Goal: Task Accomplishment & Management: Manage account settings

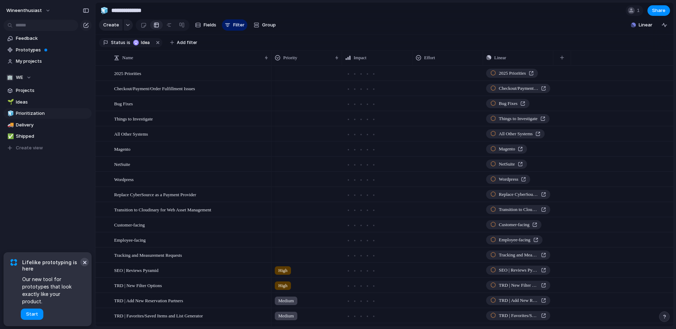
click at [85, 266] on button "×" at bounding box center [84, 262] width 8 height 8
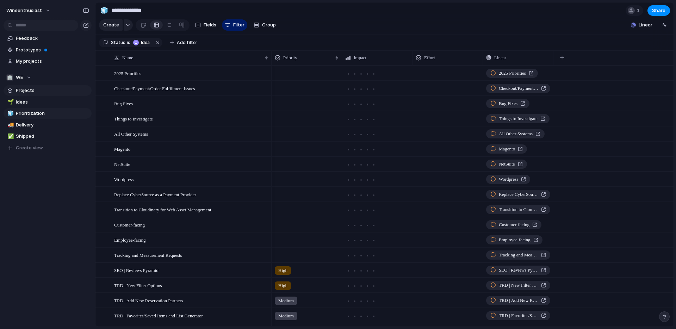
click at [28, 87] on link "Projects" at bounding box center [48, 90] width 88 height 11
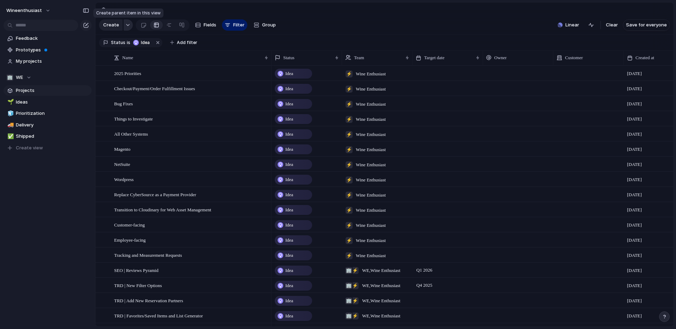
click at [128, 26] on div "button" at bounding box center [127, 25] width 5 height 3
click at [126, 25] on div "Initiative Launch Goal Objective Key result Workstream Program Project Customize" at bounding box center [338, 164] width 676 height 329
click at [126, 25] on div "button" at bounding box center [127, 25] width 5 height 3
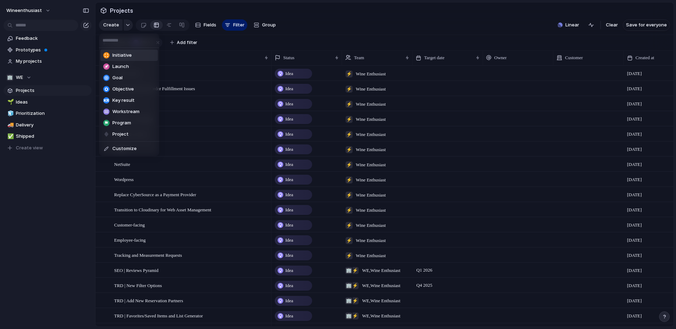
click at [126, 24] on div "Initiative Launch Goal Objective Key result Workstream Program Project Customize" at bounding box center [338, 164] width 676 height 329
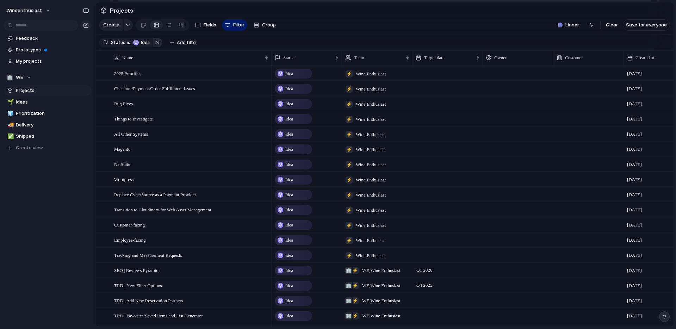
click at [155, 43] on button "button" at bounding box center [157, 42] width 9 height 9
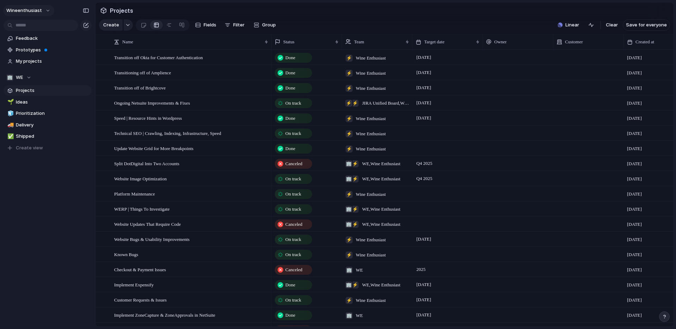
click at [43, 12] on button "wineenthusiast" at bounding box center [28, 10] width 51 height 11
click at [25, 26] on span "Settings" at bounding box center [25, 26] width 19 height 7
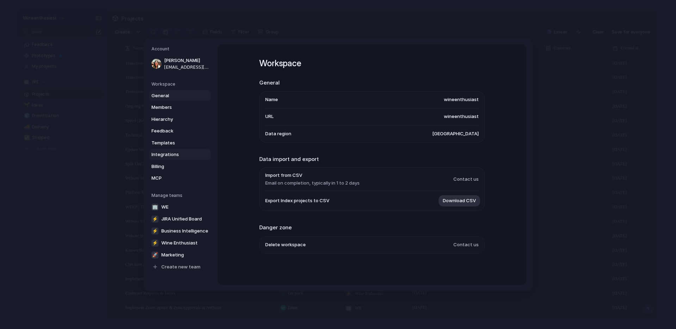
click at [160, 155] on span "Integrations" at bounding box center [173, 154] width 45 height 7
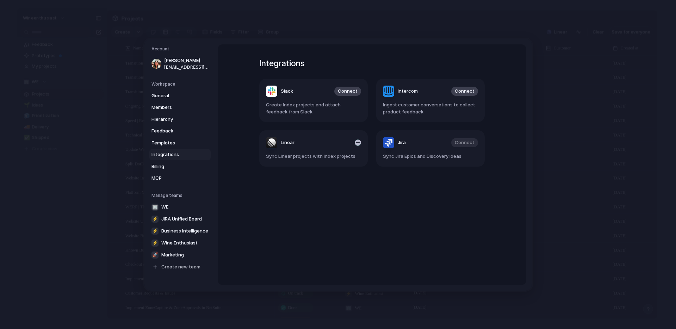
click at [318, 149] on article "Linear Sync Linear projects with Index projects" at bounding box center [313, 148] width 108 height 36
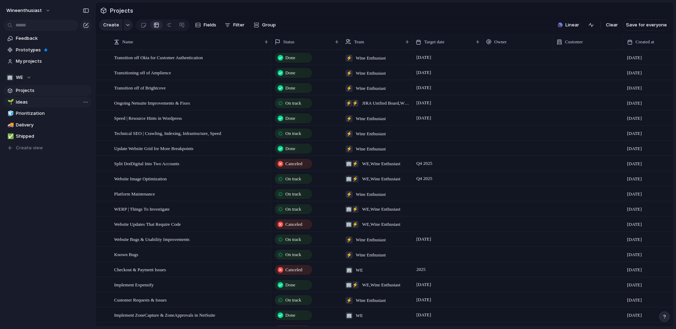
click at [19, 101] on span "Ideas" at bounding box center [52, 102] width 73 height 7
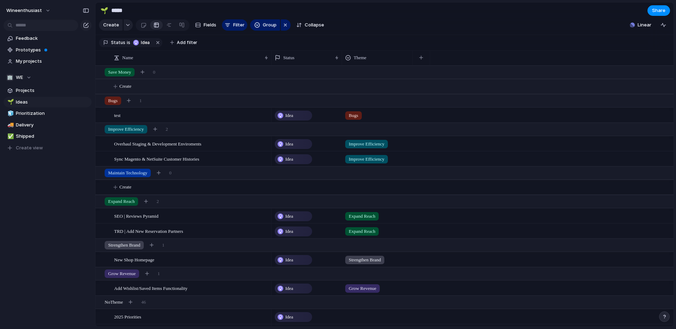
click at [131, 85] on span "Create" at bounding box center [125, 86] width 12 height 7
click at [156, 42] on button "button" at bounding box center [157, 42] width 9 height 9
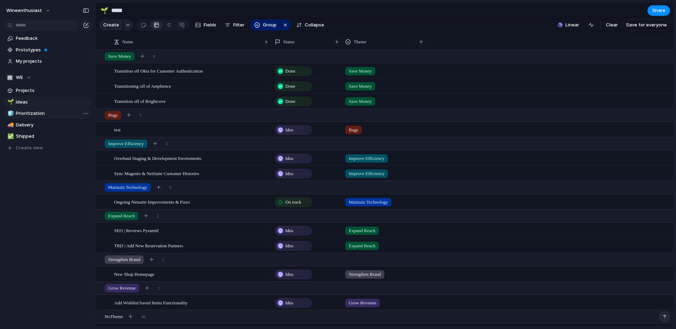
click at [30, 114] on span "Prioritization" at bounding box center [52, 113] width 73 height 7
type input "**********"
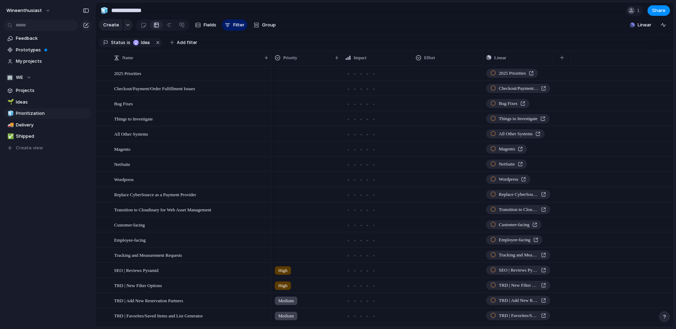
click at [30, 154] on div "Feedback Prototypes My projects 🏢 WE Projects 🌱 Ideas 🧊 Prioritization 🚚 Delive…" at bounding box center [47, 105] width 95 height 210
click at [30, 147] on span "Create view" at bounding box center [29, 147] width 27 height 7
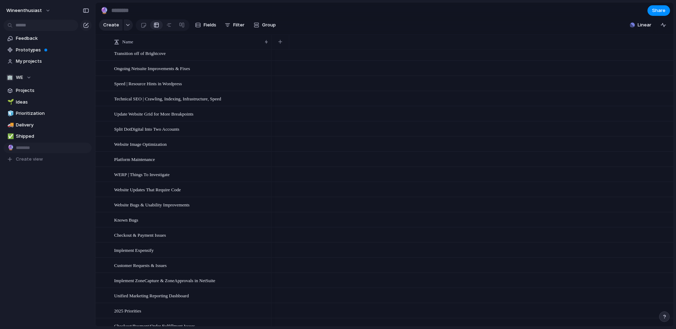
scroll to position [172, 0]
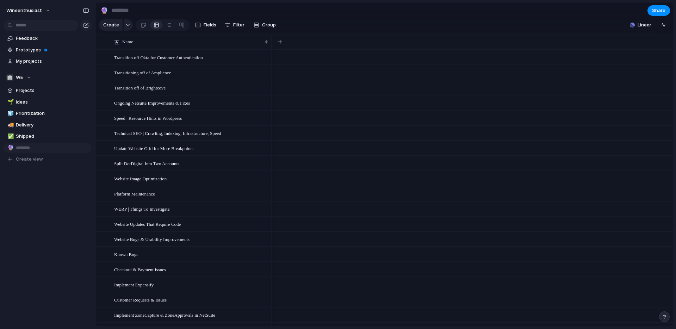
click at [66, 178] on div "Feedback Prototypes My projects 🏢 WE Projects 🌱 Ideas 🧊 Prioritization 🚚 Delive…" at bounding box center [47, 111] width 95 height 222
click at [103, 201] on span "Delete view" at bounding box center [114, 202] width 26 height 7
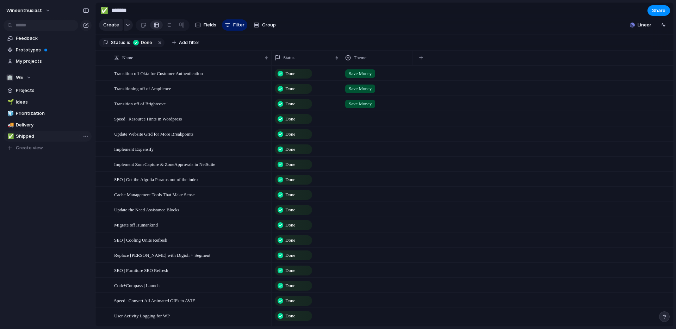
click at [47, 134] on span "Shipped" at bounding box center [52, 136] width 73 height 7
click at [342, 241] on div at bounding box center [377, 239] width 70 height 12
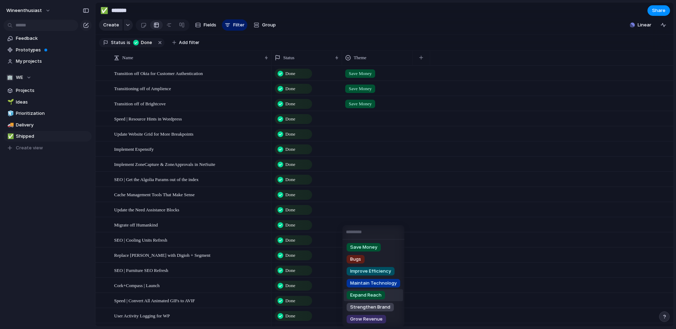
click at [376, 295] on span "Expand Reach" at bounding box center [365, 295] width 31 height 7
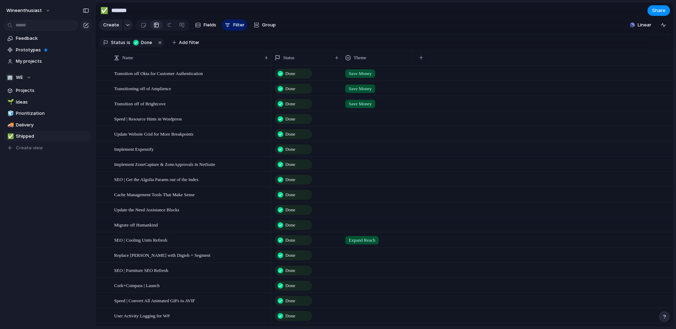
click at [356, 226] on div at bounding box center [377, 224] width 70 height 12
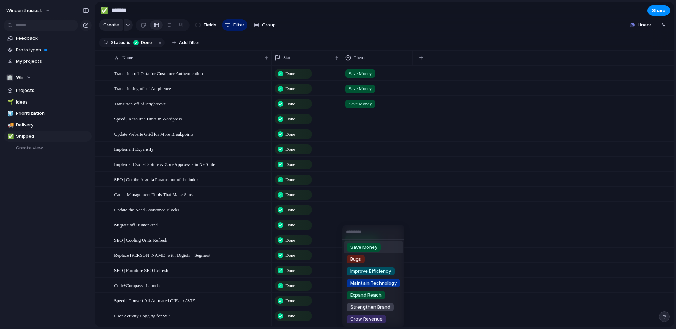
click at [358, 244] on span "Save Money" at bounding box center [363, 247] width 27 height 7
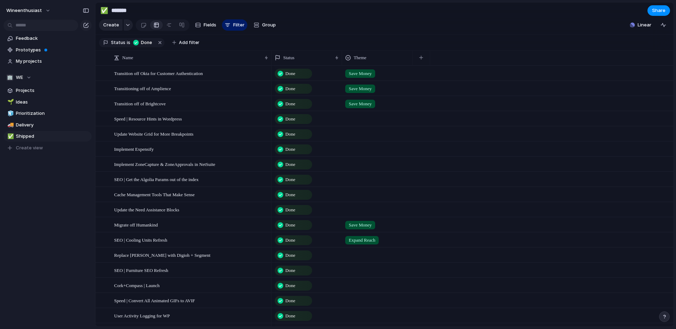
click at [363, 207] on div at bounding box center [377, 209] width 70 height 12
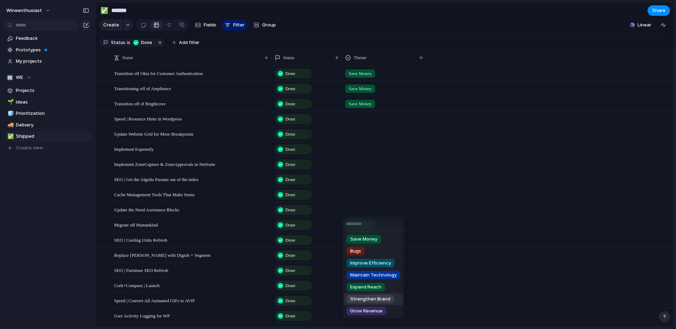
click at [362, 299] on span "Strengthen Brand" at bounding box center [370, 299] width 40 height 7
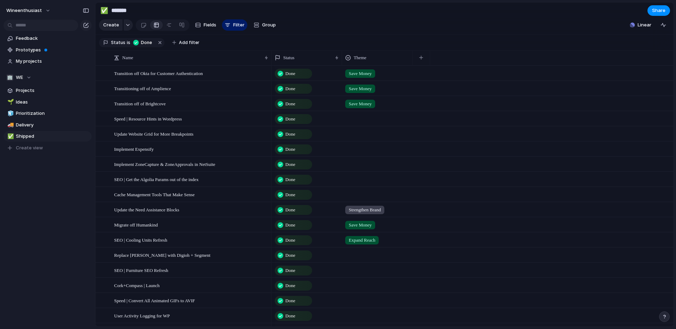
click at [356, 195] on div at bounding box center [377, 193] width 70 height 12
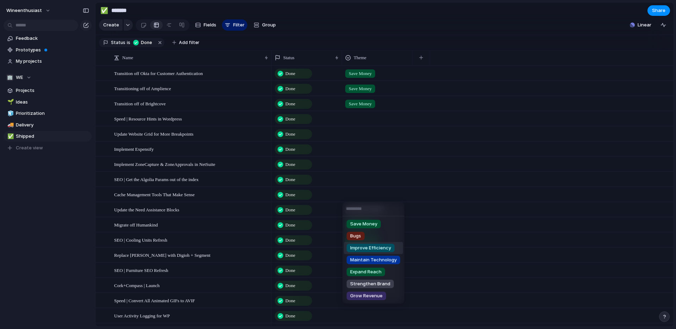
click at [361, 248] on span "Improve Efficiency" at bounding box center [370, 247] width 41 height 7
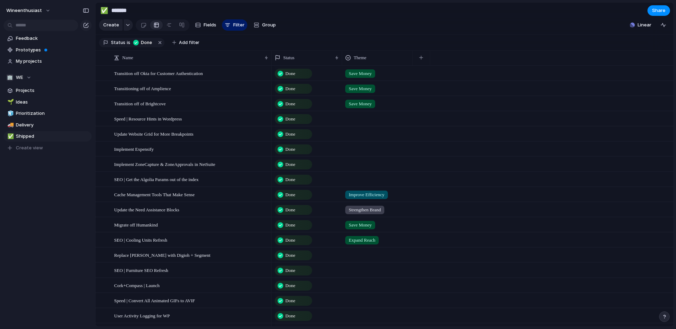
click at [360, 178] on div at bounding box center [377, 178] width 70 height 12
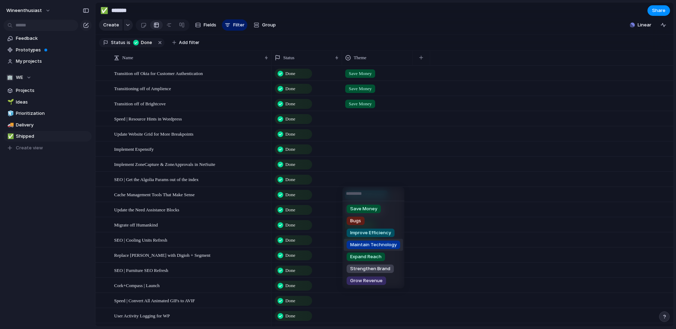
click at [356, 241] on div "Maintain Technology" at bounding box center [374, 245] width 54 height 8
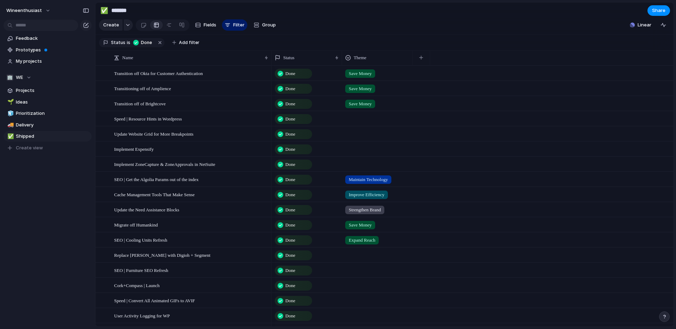
click at [359, 165] on div at bounding box center [377, 163] width 70 height 12
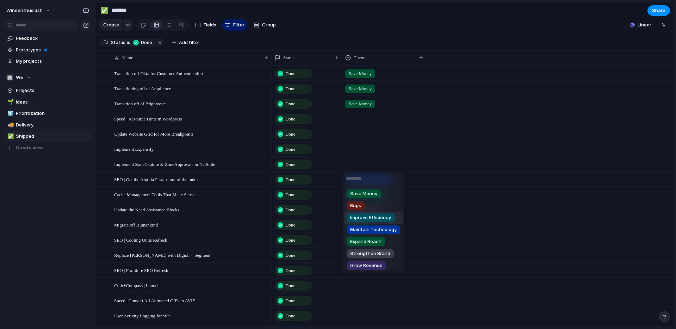
click at [360, 216] on span "Improve Efficiency" at bounding box center [370, 217] width 41 height 7
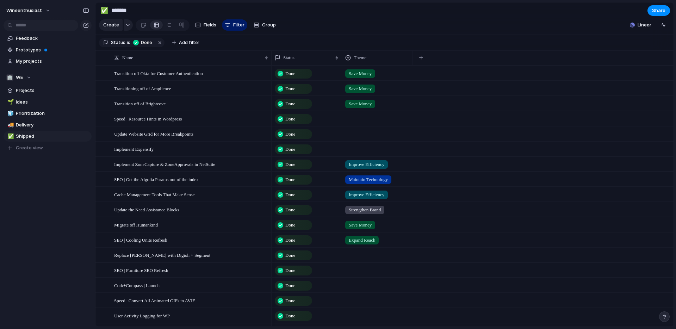
click at [354, 155] on div at bounding box center [377, 149] width 70 height 14
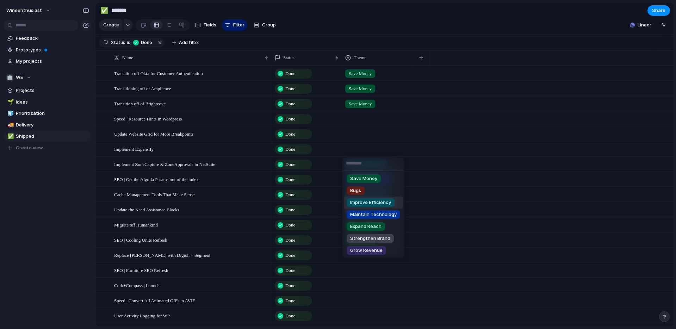
click at [356, 204] on span "Improve Efficiency" at bounding box center [370, 202] width 41 height 7
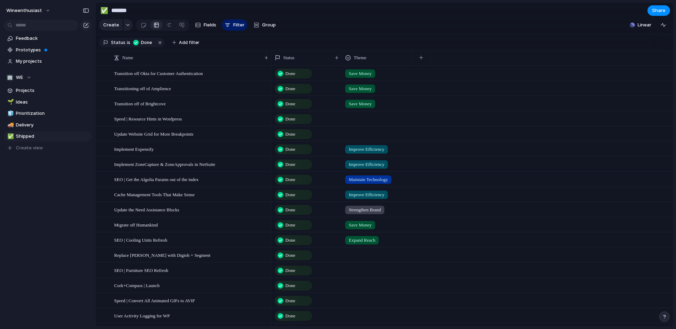
click at [363, 135] on div at bounding box center [377, 133] width 70 height 12
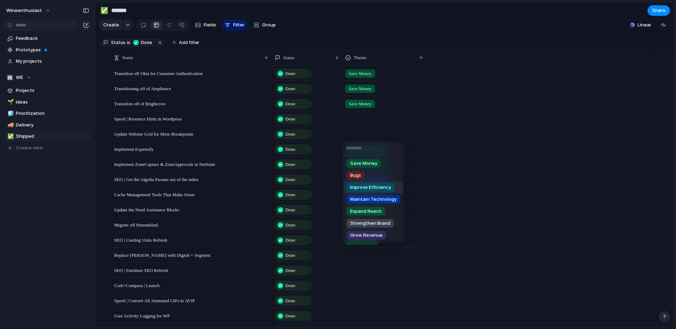
click at [364, 186] on span "Improve Efficiency" at bounding box center [370, 187] width 41 height 7
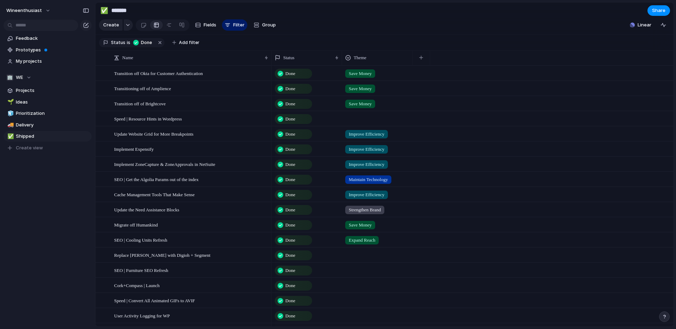
click at [359, 118] on div at bounding box center [377, 118] width 70 height 12
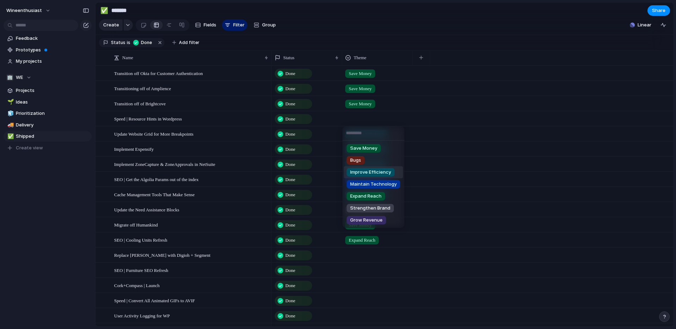
click at [369, 170] on span "Improve Efficiency" at bounding box center [370, 172] width 41 height 7
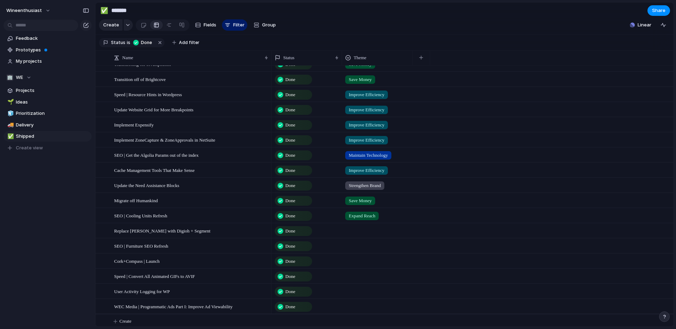
scroll to position [27, 0]
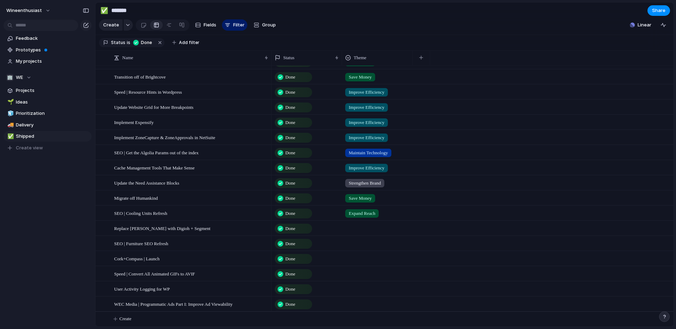
click at [362, 227] on div at bounding box center [377, 227] width 70 height 12
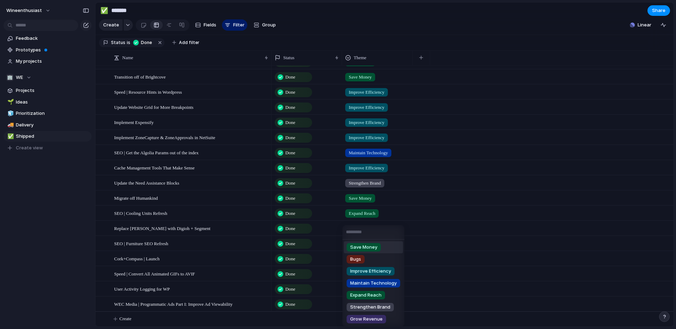
click at [365, 247] on span "Save Money" at bounding box center [363, 247] width 27 height 7
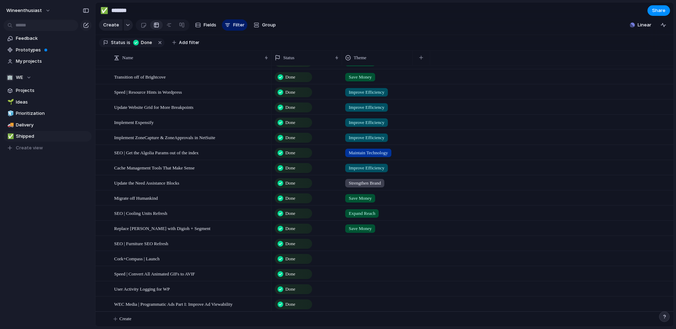
click at [365, 243] on div at bounding box center [377, 242] width 70 height 12
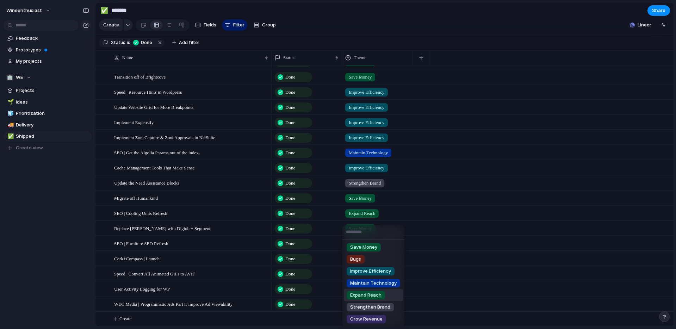
click at [364, 294] on span "Expand Reach" at bounding box center [365, 295] width 31 height 7
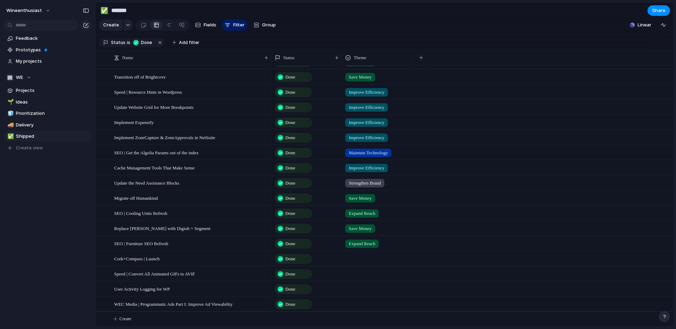
click at [363, 258] on div at bounding box center [377, 258] width 70 height 12
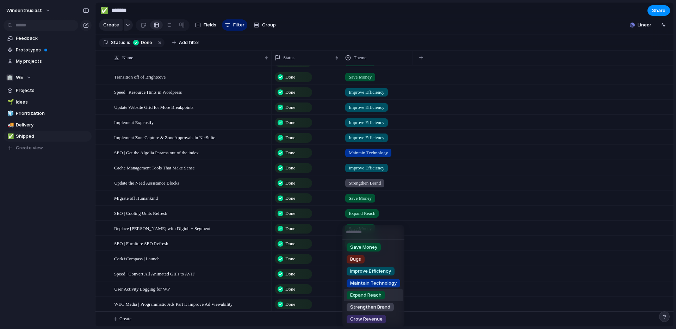
click at [365, 293] on span "Expand Reach" at bounding box center [365, 295] width 31 height 7
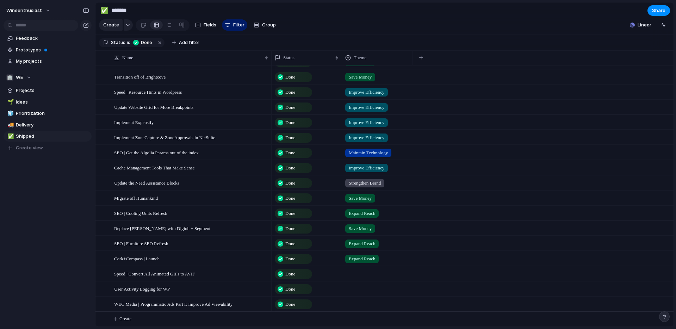
click at [362, 276] on div at bounding box center [377, 273] width 70 height 12
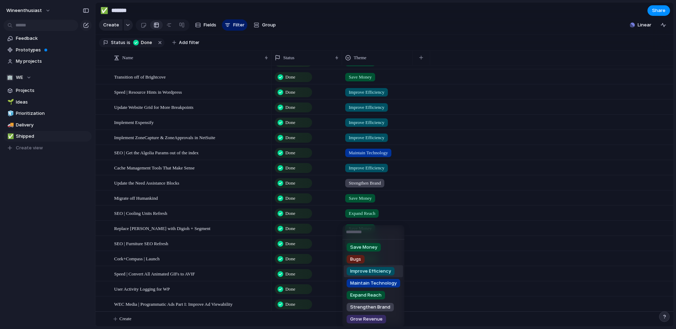
click at [362, 273] on span "Improve Efficiency" at bounding box center [370, 271] width 41 height 7
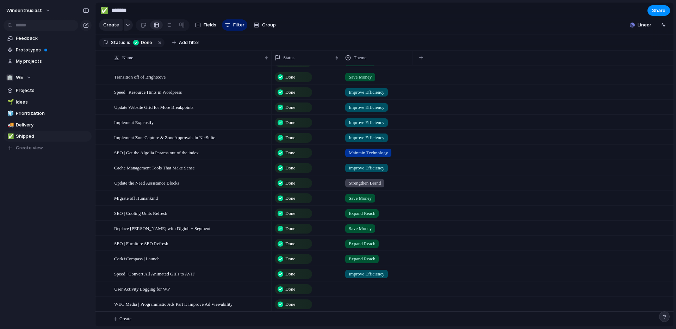
click at [362, 292] on div at bounding box center [377, 288] width 70 height 12
click at [318, 287] on div "Save Money Bugs Improve Efficiency Maintain Technology Expand Reach Strengthen …" at bounding box center [338, 164] width 676 height 329
click at [356, 278] on div "Improve Efficiency" at bounding box center [366, 274] width 43 height 8
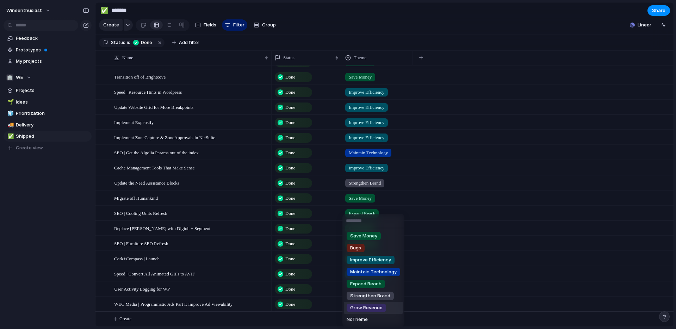
click at [357, 310] on span "Grow Revenue" at bounding box center [366, 307] width 32 height 7
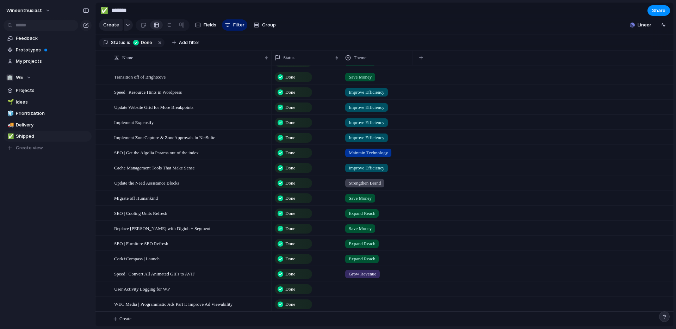
click at [358, 287] on div at bounding box center [377, 288] width 70 height 12
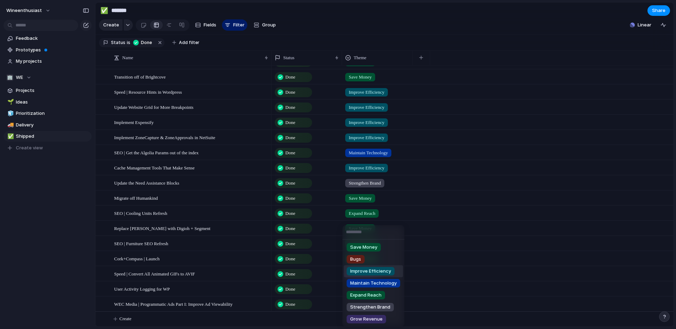
click at [358, 273] on span "Improve Efficiency" at bounding box center [370, 271] width 41 height 7
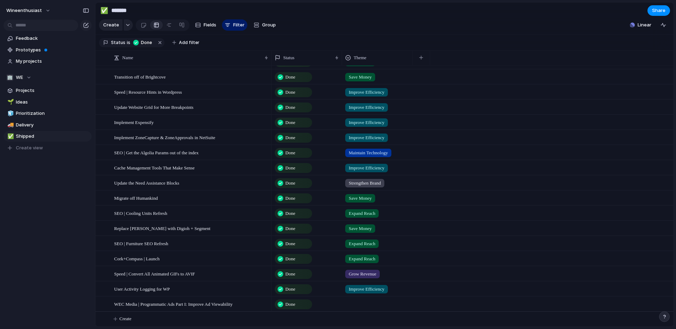
click at [359, 310] on div at bounding box center [377, 304] width 70 height 14
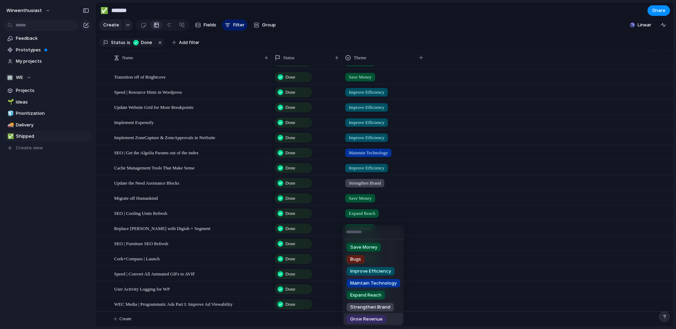
click at [359, 316] on span "Grow Revenue" at bounding box center [366, 319] width 32 height 7
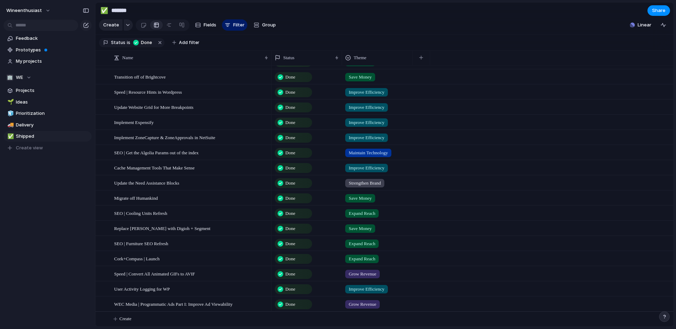
scroll to position [0, 0]
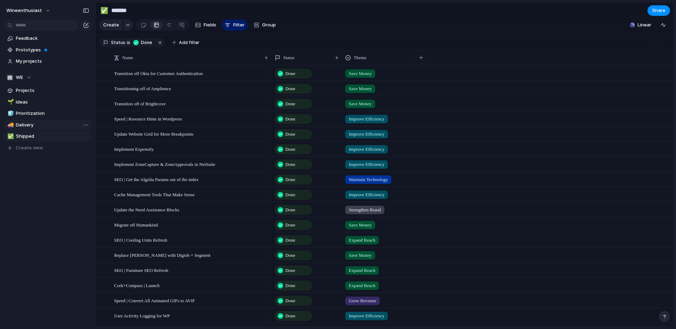
click at [35, 126] on span "Delivery" at bounding box center [52, 125] width 73 height 7
type input "********"
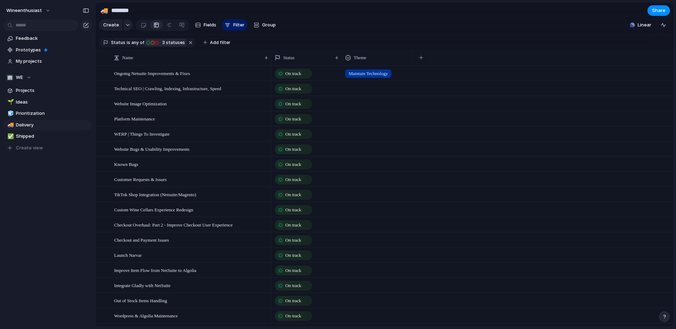
click at [168, 45] on span "3 statuses" at bounding box center [172, 42] width 25 height 6
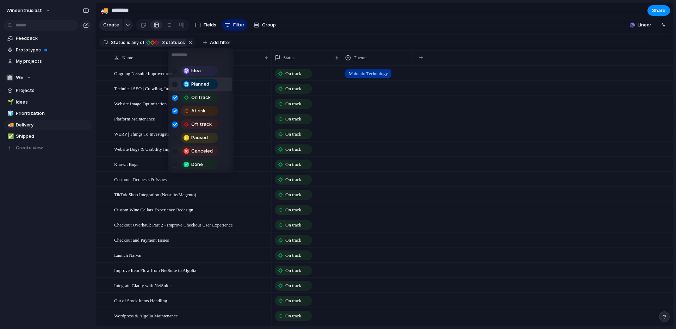
click at [176, 86] on div at bounding box center [175, 84] width 6 height 6
click at [582, 27] on div "Idea Planned On track At risk Off track Paused Canceled Done" at bounding box center [338, 164] width 676 height 329
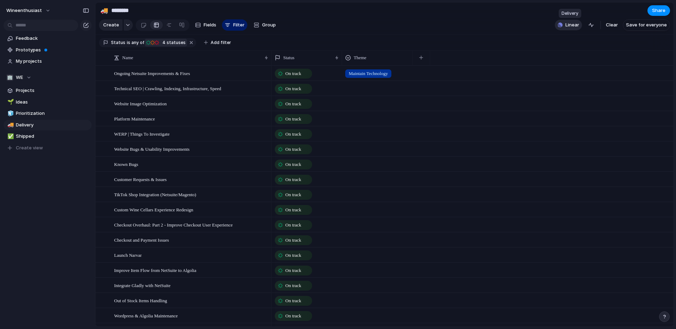
click at [578, 25] on span "Linear" at bounding box center [572, 24] width 14 height 7
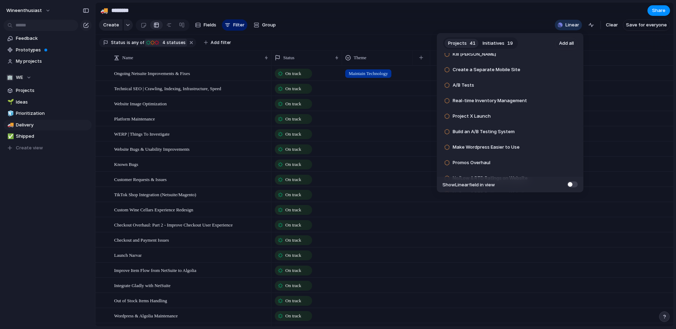
scroll to position [159, 0]
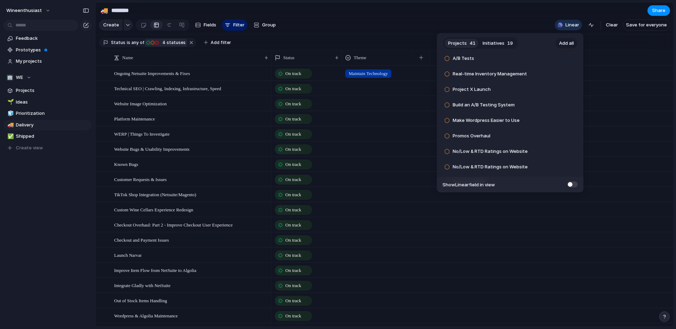
click at [565, 40] on span "Add all" at bounding box center [566, 43] width 15 height 7
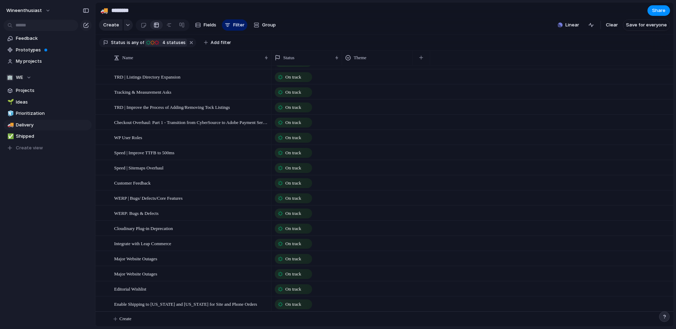
scroll to position [195, 0]
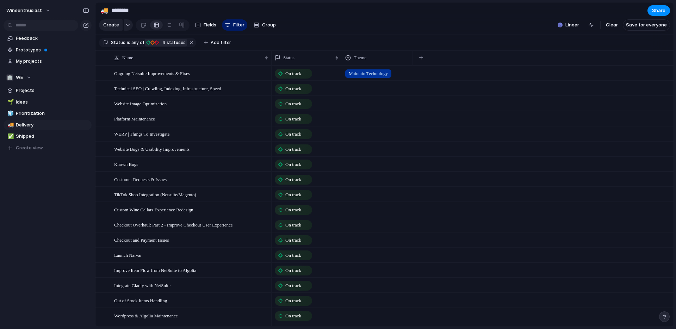
click at [174, 43] on span "4 statuses" at bounding box center [172, 42] width 25 height 6
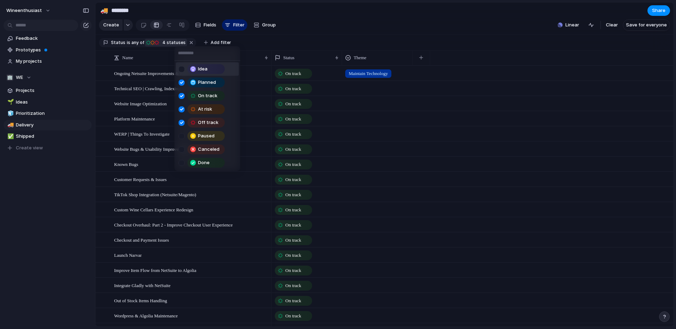
click at [179, 69] on div at bounding box center [182, 69] width 6 height 6
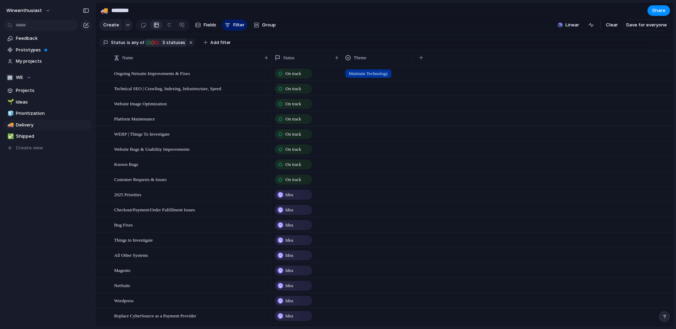
click at [361, 31] on div "Idea Planned On track At risk Off track Paused Canceled Done" at bounding box center [338, 164] width 676 height 329
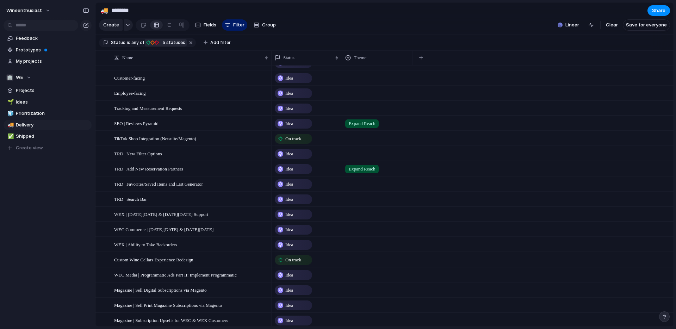
scroll to position [354, 0]
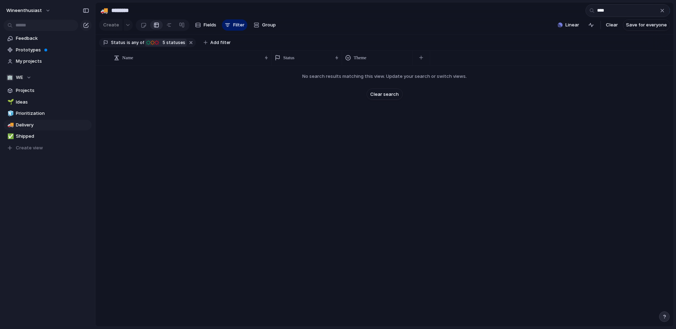
type input "*****"
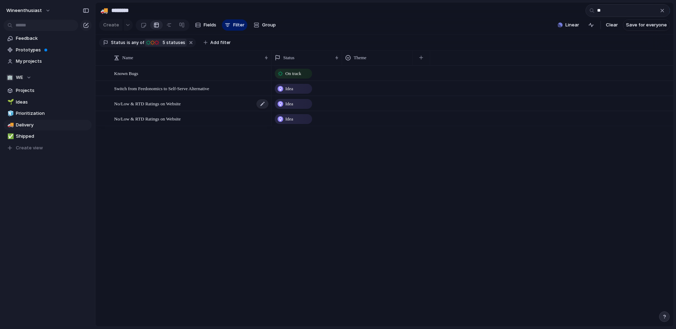
type input "**"
click at [229, 105] on div "No/Low & RTD Ratings on Website" at bounding box center [191, 104] width 155 height 14
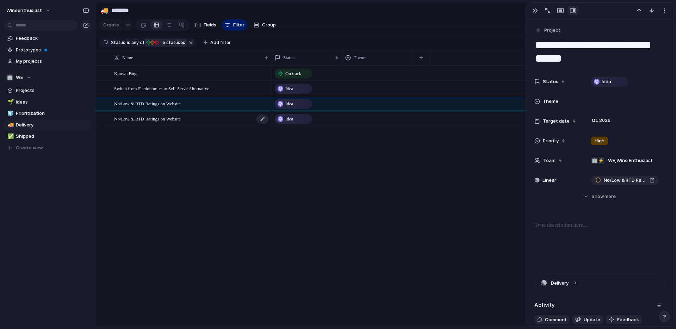
click at [225, 117] on div "No/Low & RTD Ratings on Website" at bounding box center [191, 119] width 155 height 14
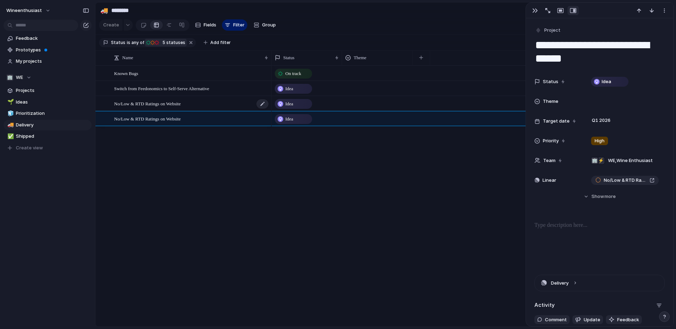
click at [227, 101] on div "No/Low & RTD Ratings on Website" at bounding box center [191, 104] width 155 height 14
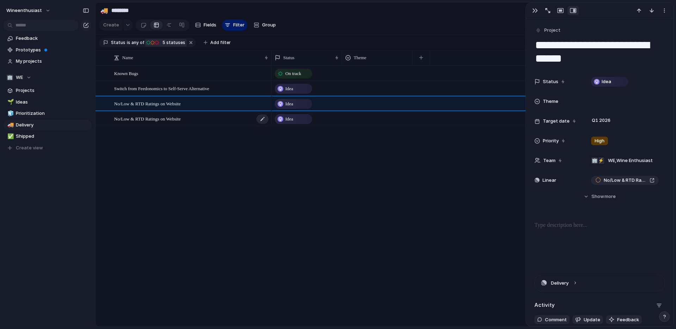
click at [226, 113] on div "No/Low & RTD Ratings on Website" at bounding box center [191, 119] width 155 height 14
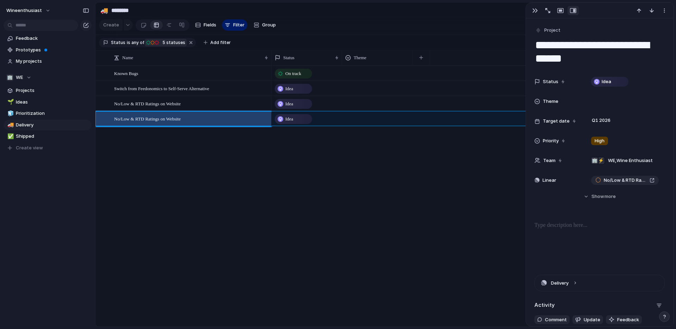
click at [222, 105] on div "No/Low & RTD Ratings on Website" at bounding box center [191, 104] width 155 height 14
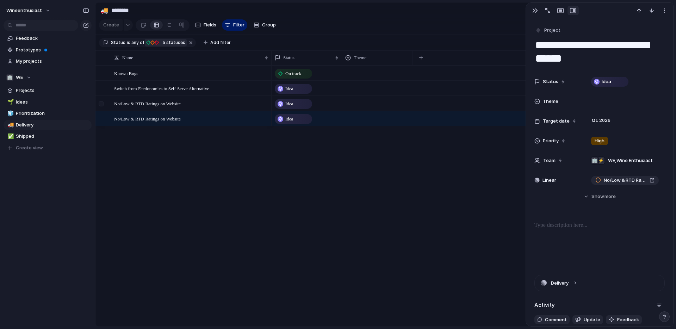
click at [103, 104] on div at bounding box center [101, 103] width 5 height 5
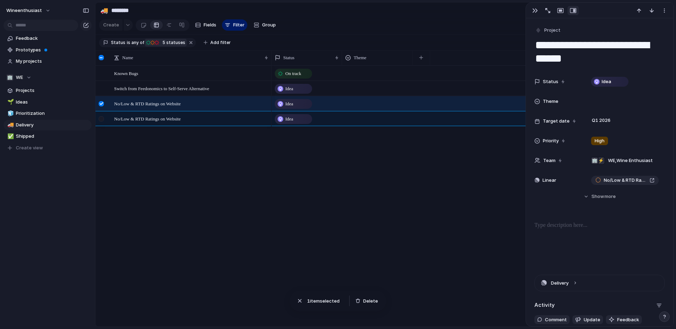
click at [101, 119] on div at bounding box center [101, 118] width 5 height 5
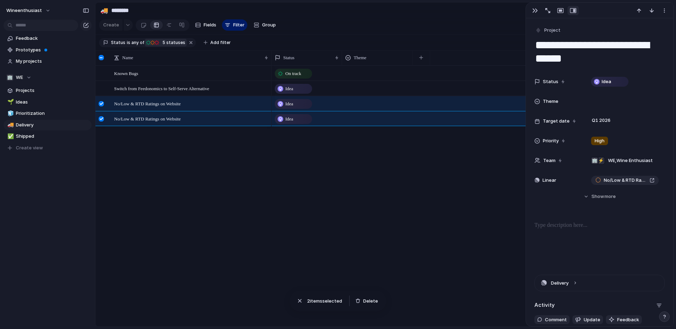
click at [313, 167] on div "On track Idea Idea Idea" at bounding box center [473, 196] width 402 height 261
click at [103, 106] on div at bounding box center [101, 103] width 5 height 5
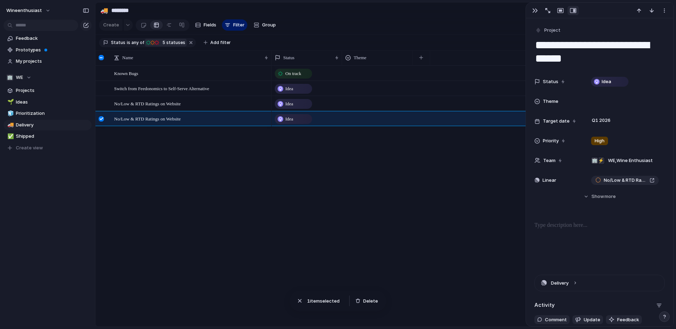
click at [103, 120] on div at bounding box center [101, 118] width 5 height 5
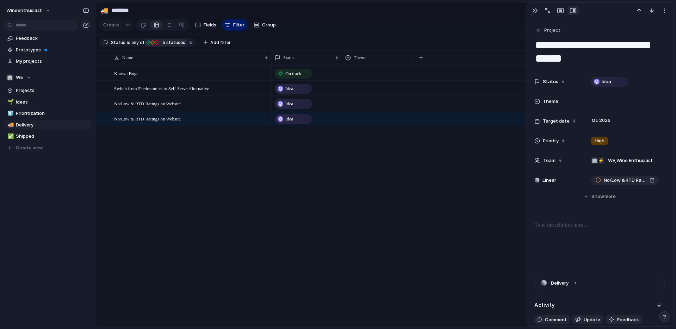
click at [163, 142] on div "Known Bugs Switch from Feedonomics to Self-Serve Alternative No/Low & RTD Ratin…" at bounding box center [384, 196] width 578 height 261
click at [419, 103] on div "Idea" at bounding box center [473, 103] width 402 height 15
click at [218, 103] on div "No/Low & RTD Ratings on Website" at bounding box center [191, 104] width 155 height 14
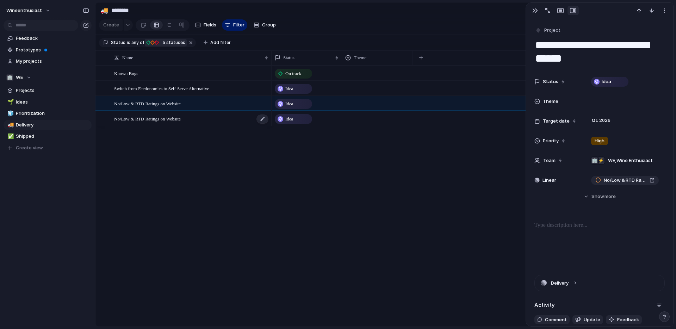
click at [217, 119] on div "No/Low & RTD Ratings on Website" at bounding box center [191, 119] width 155 height 14
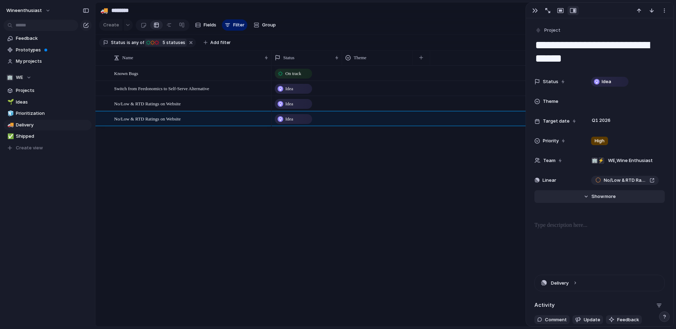
click at [595, 195] on span "Show" at bounding box center [597, 196] width 13 height 7
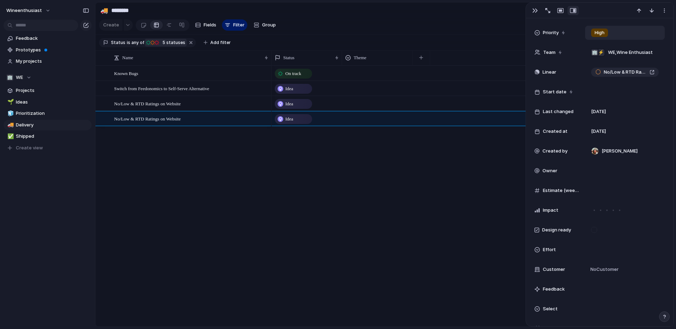
scroll to position [113, 0]
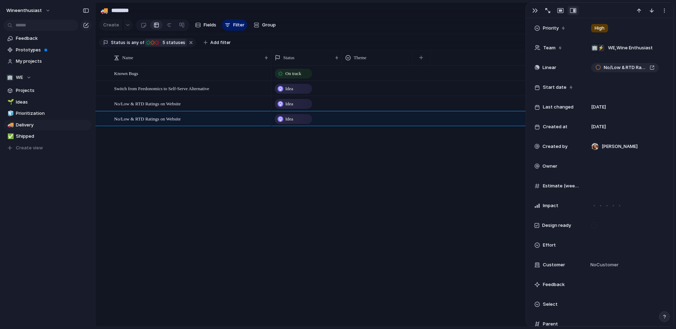
click at [565, 188] on span "Estimate (weeks)" at bounding box center [561, 185] width 37 height 7
click at [565, 186] on span "Estimate (weeks)" at bounding box center [561, 185] width 37 height 7
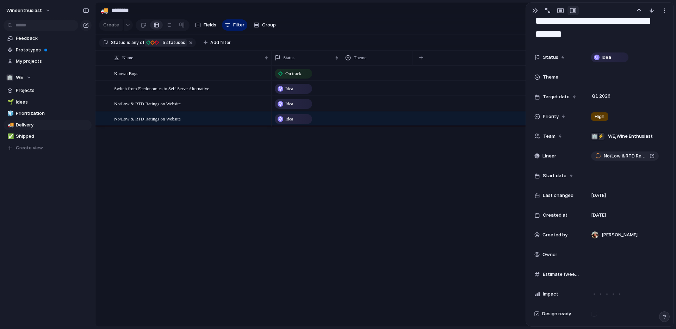
scroll to position [0, 0]
